Goal: Find specific page/section

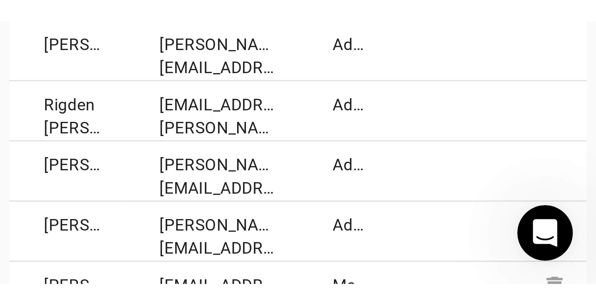
scroll to position [645, 0]
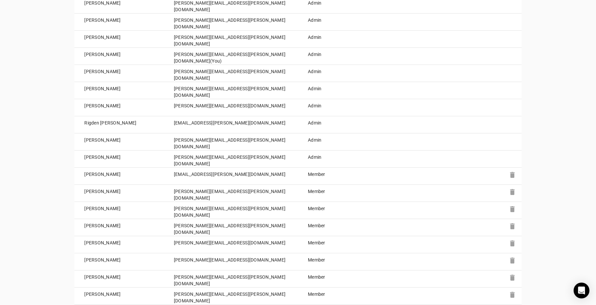
scroll to position [529, 0]
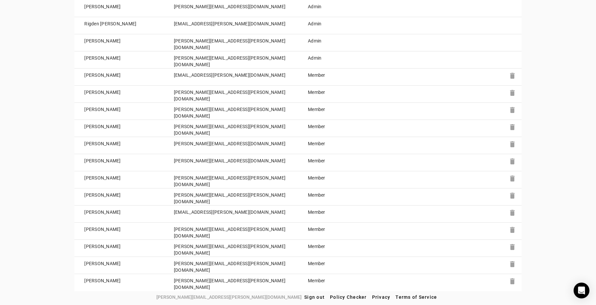
click at [319, 77] on td "Member" at bounding box center [331, 76] width 67 height 17
click at [87, 73] on td "[PERSON_NAME]" at bounding box center [119, 76] width 90 height 17
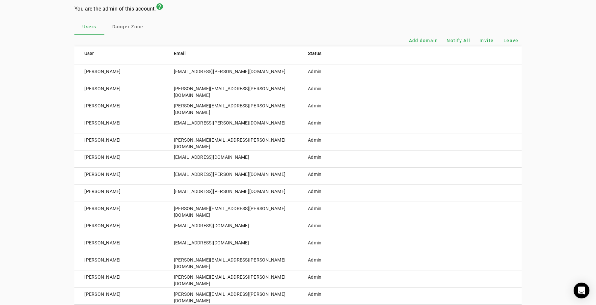
scroll to position [0, 0]
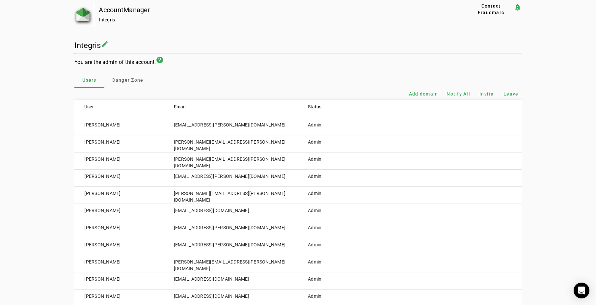
click at [80, 12] on img at bounding box center [82, 14] width 13 height 13
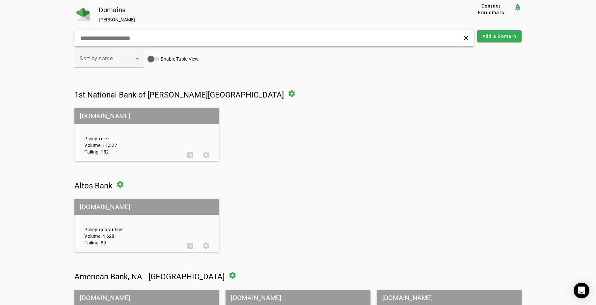
click at [197, 42] on input "text" at bounding box center [190, 38] width 220 height 8
